Goal: Transaction & Acquisition: Purchase product/service

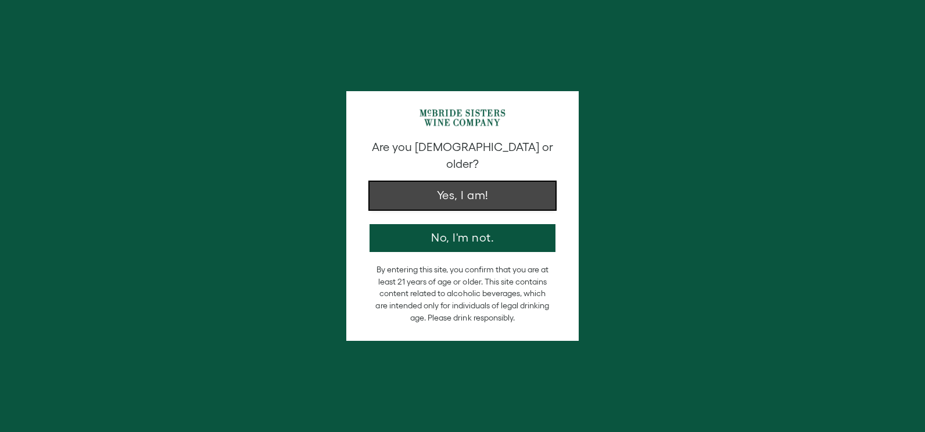
click at [483, 182] on button "Yes, I am!" at bounding box center [463, 196] width 186 height 28
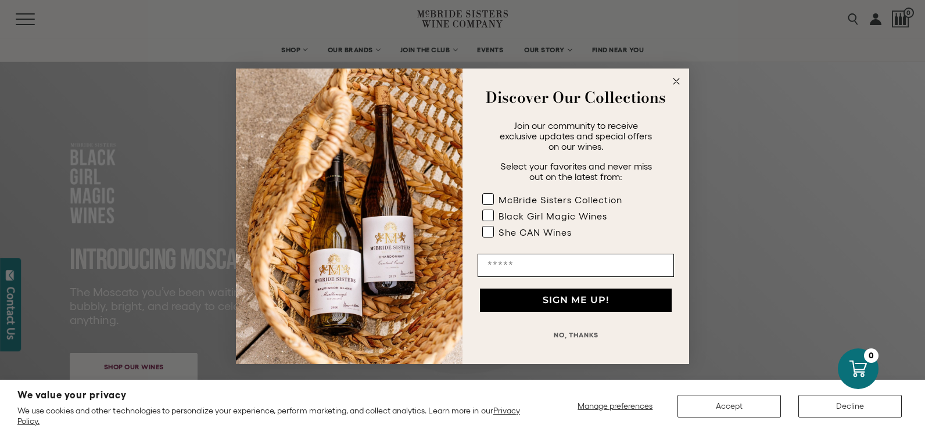
click at [679, 82] on circle "Close dialog" at bounding box center [676, 80] width 13 height 13
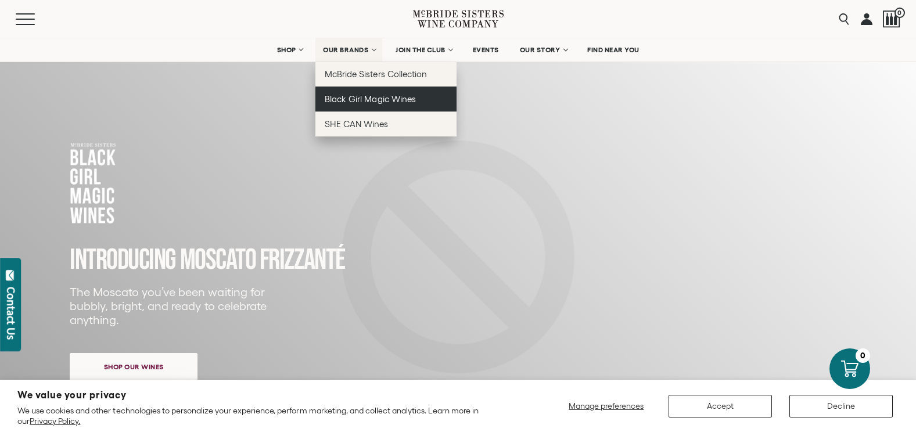
click at [361, 101] on span "Black Girl Magic Wines" at bounding box center [370, 99] width 91 height 10
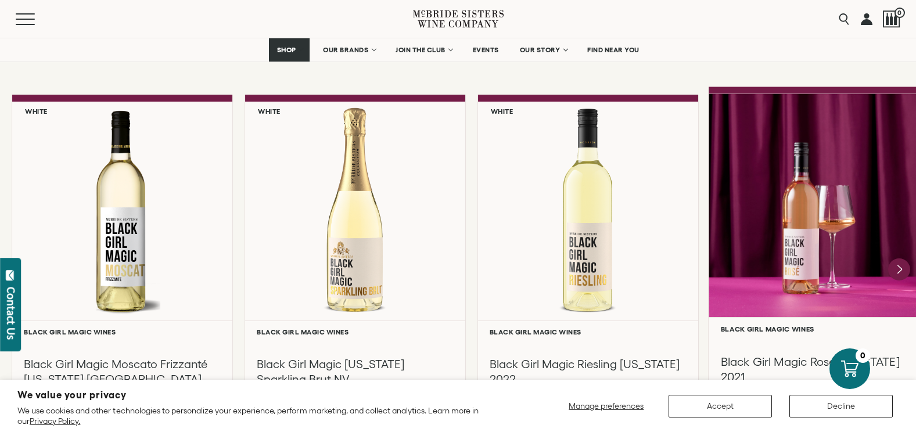
scroll to position [1104, 0]
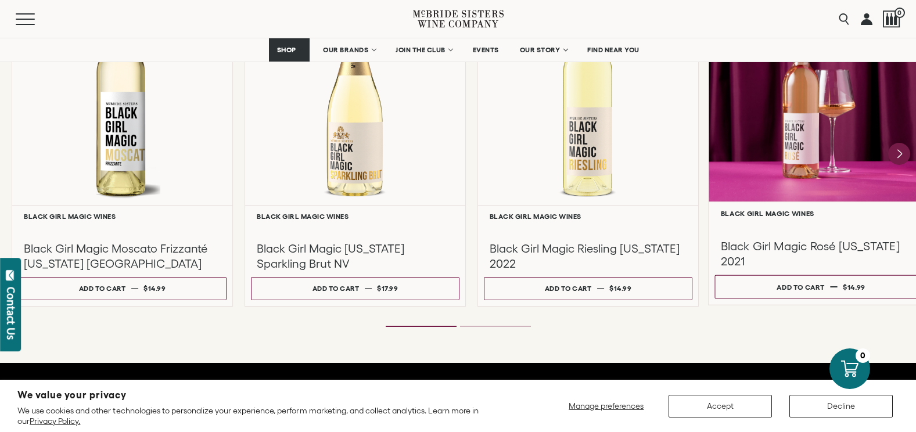
click at [792, 126] on div at bounding box center [821, 90] width 225 height 224
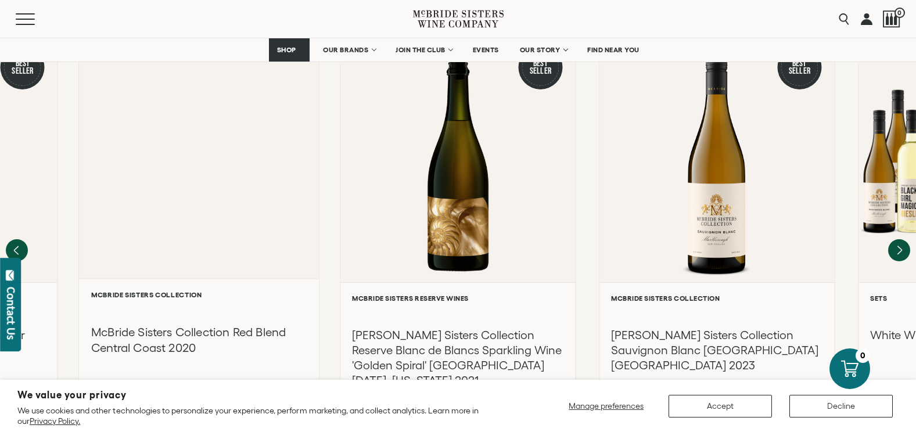
scroll to position [1046, 0]
